Goal: Book appointment/travel/reservation

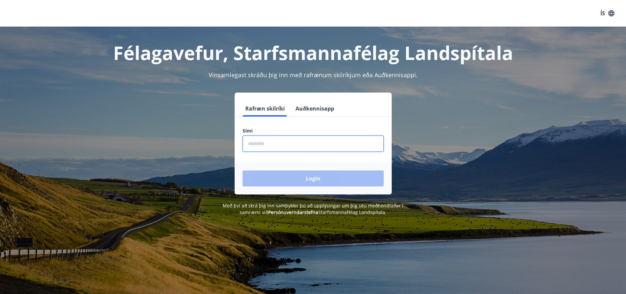
click at [316, 147] on input "phone" at bounding box center [313, 144] width 141 height 16
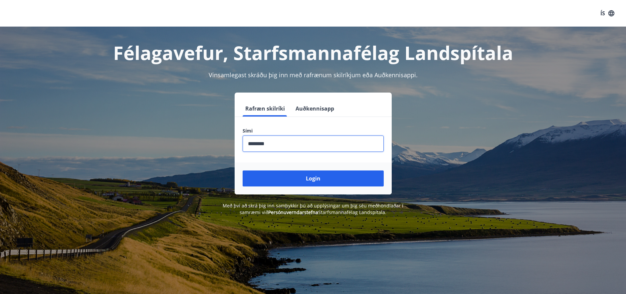
type input "********"
click at [243, 170] on button "Login" at bounding box center [313, 178] width 141 height 16
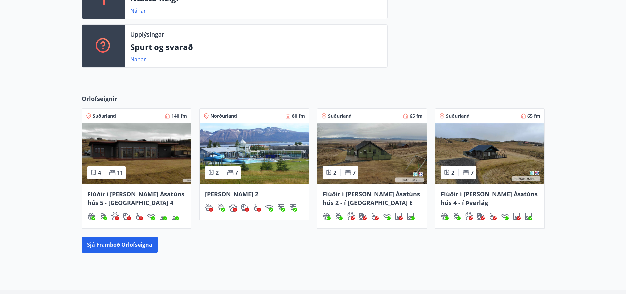
scroll to position [264, 0]
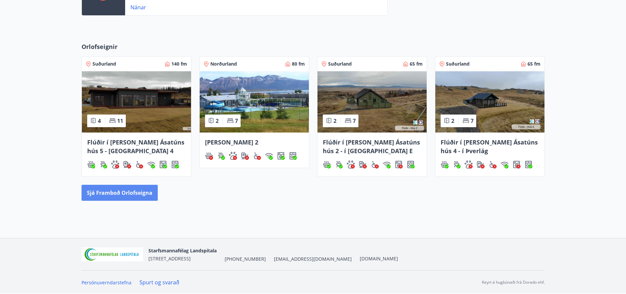
click at [104, 189] on button "Sjá framboð orlofseigna" at bounding box center [120, 193] width 76 height 16
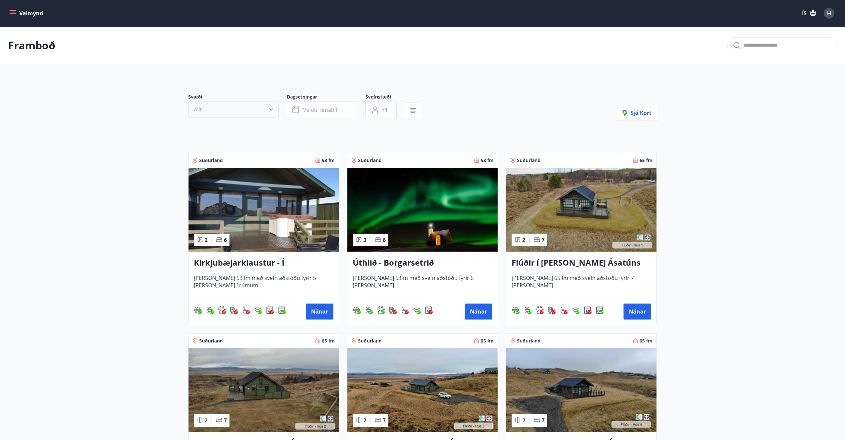
click at [273, 112] on icon "button" at bounding box center [271, 109] width 7 height 7
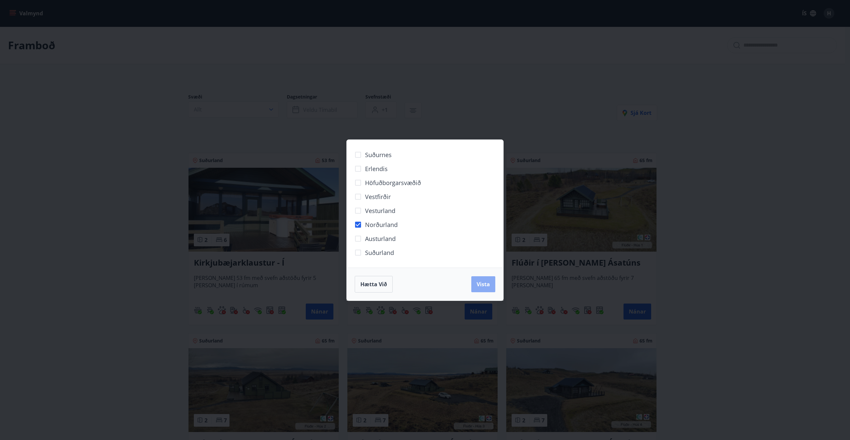
click at [484, 283] on span "Vista" at bounding box center [482, 284] width 13 height 7
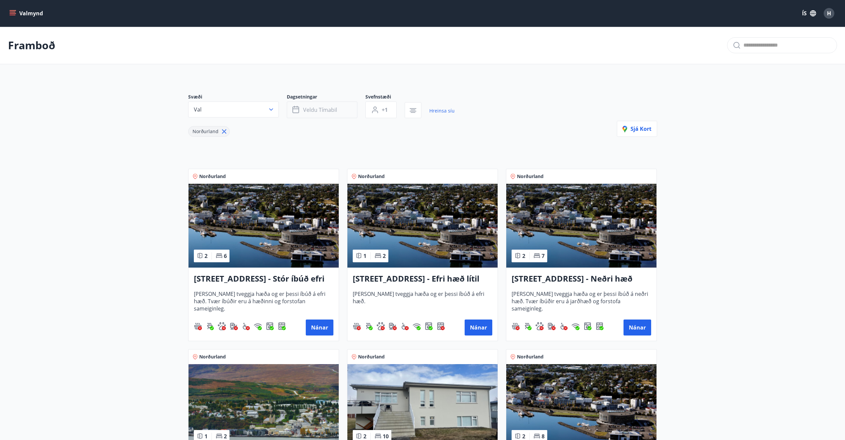
click at [352, 112] on button "Veldu tímabil" at bounding box center [322, 110] width 71 height 17
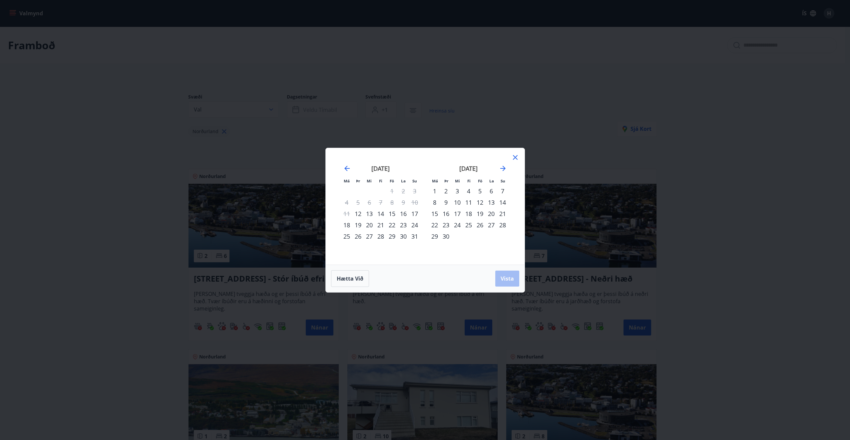
click at [467, 225] on div "25" at bounding box center [468, 224] width 11 height 11
click at [447, 237] on div "30" at bounding box center [445, 236] width 11 height 11
drag, startPoint x: 509, startPoint y: 273, endPoint x: 482, endPoint y: 274, distance: 27.7
click at [509, 273] on button "Vista" at bounding box center [507, 279] width 24 height 16
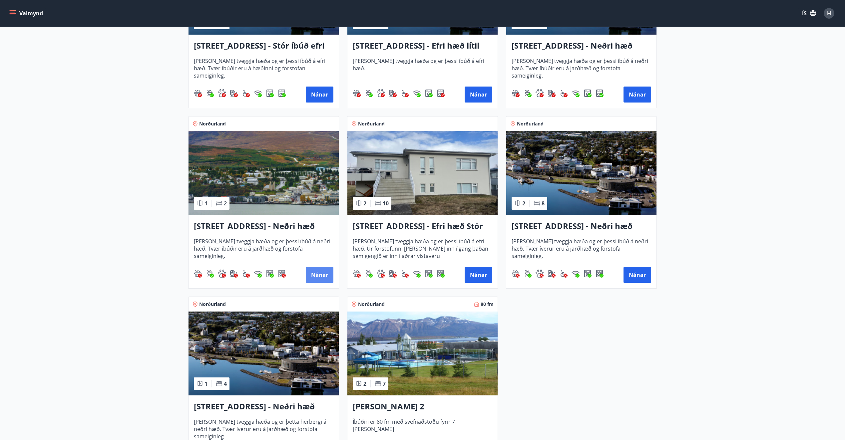
scroll to position [266, 0]
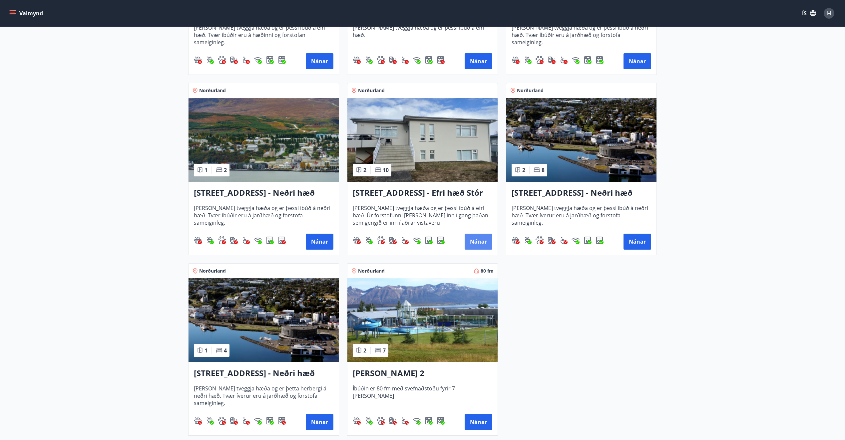
click at [480, 244] on button "Nánar" at bounding box center [479, 242] width 28 height 16
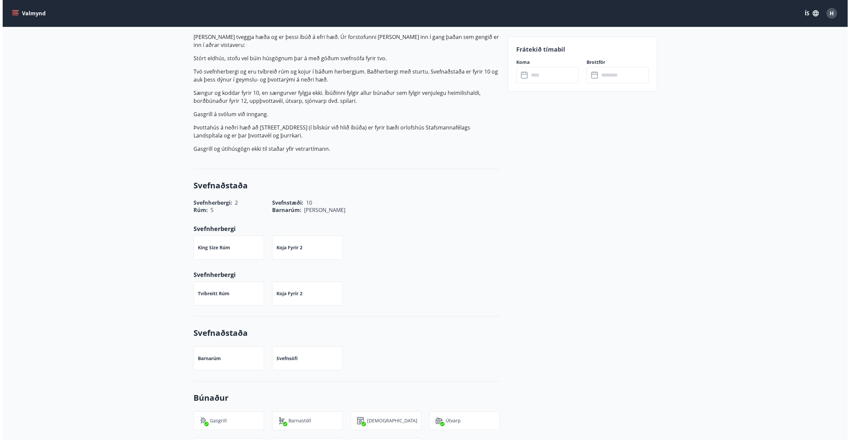
scroll to position [14, 0]
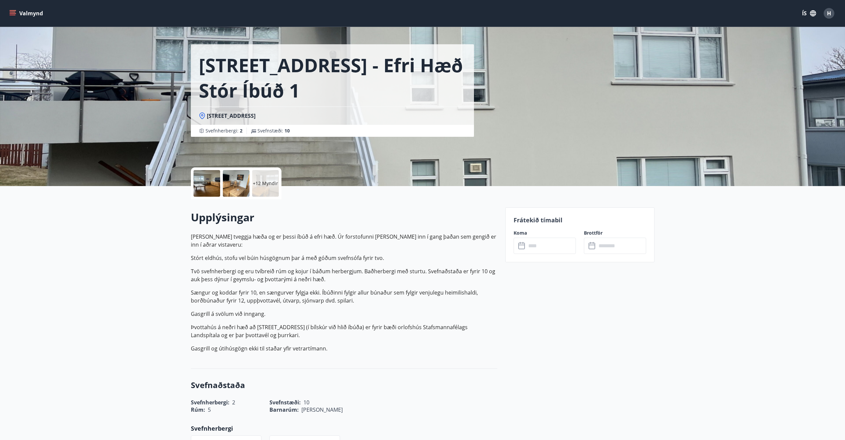
click at [547, 244] on input "text" at bounding box center [551, 246] width 50 height 16
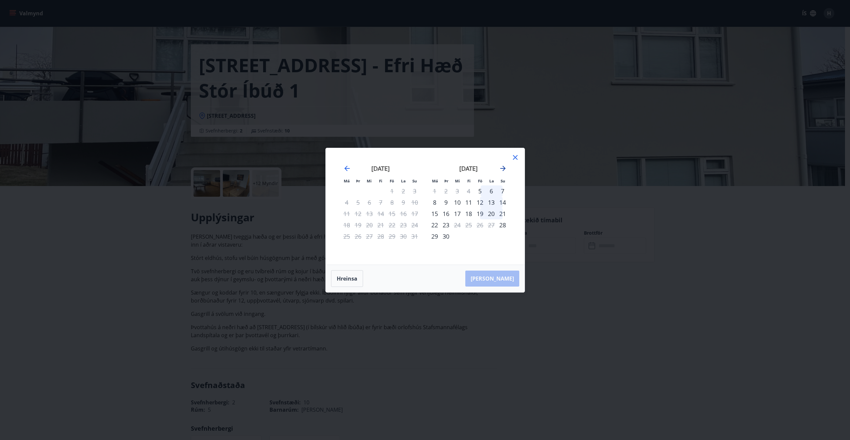
click at [503, 170] on icon "Move forward to switch to the next month." at bounding box center [502, 168] width 5 height 5
click at [345, 168] on icon "Move backward to switch to the previous month." at bounding box center [346, 168] width 5 height 5
click at [502, 170] on icon "Move forward to switch to the next month." at bounding box center [503, 168] width 8 height 8
click at [517, 155] on icon at bounding box center [515, 158] width 8 height 8
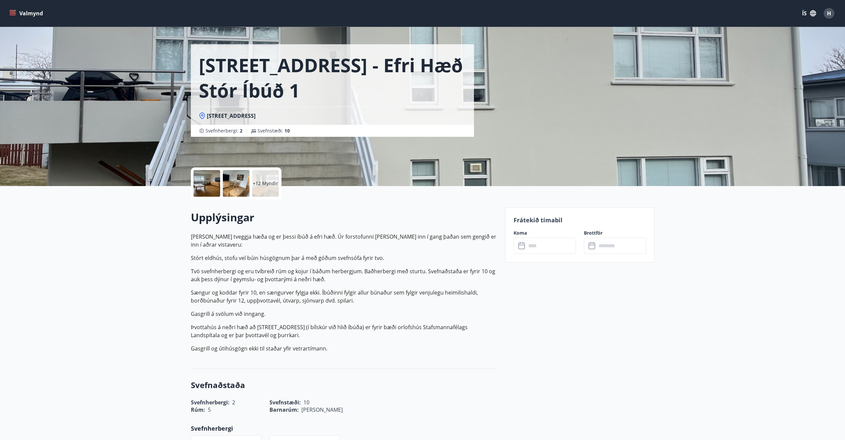
click at [233, 192] on div at bounding box center [236, 183] width 27 height 27
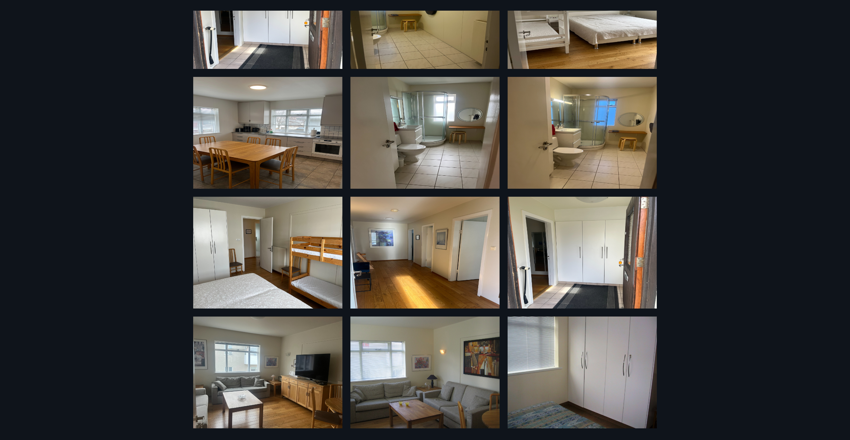
scroll to position [321, 0]
